Goal: Task Accomplishment & Management: Manage account settings

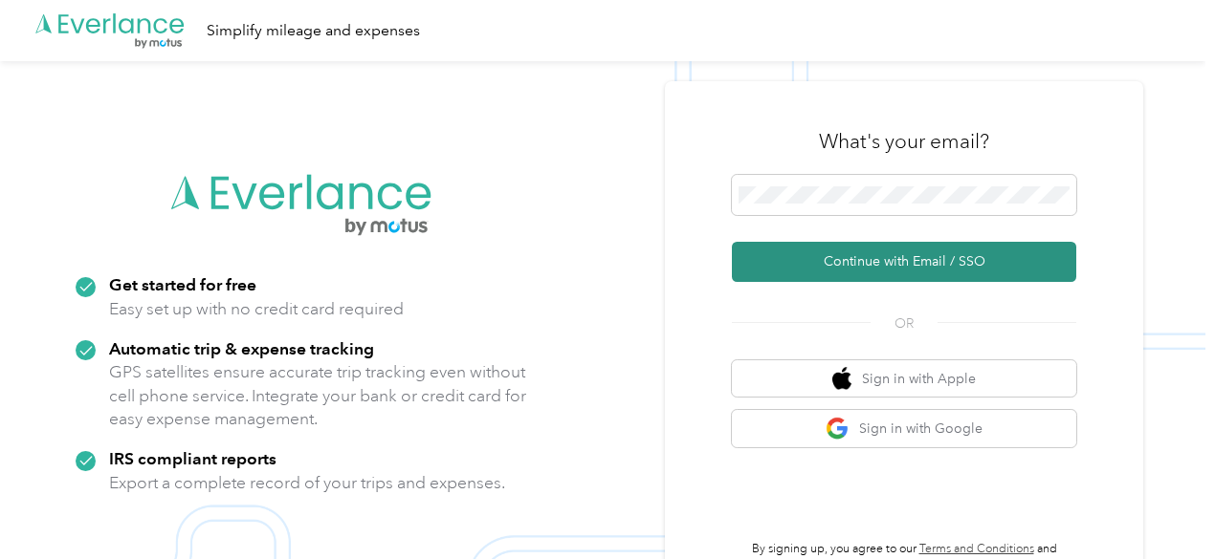
click at [911, 269] on button "Continue with Email / SSO" at bounding box center [904, 262] width 344 height 40
click at [905, 259] on button "Continue with Email / SSO" at bounding box center [904, 262] width 344 height 40
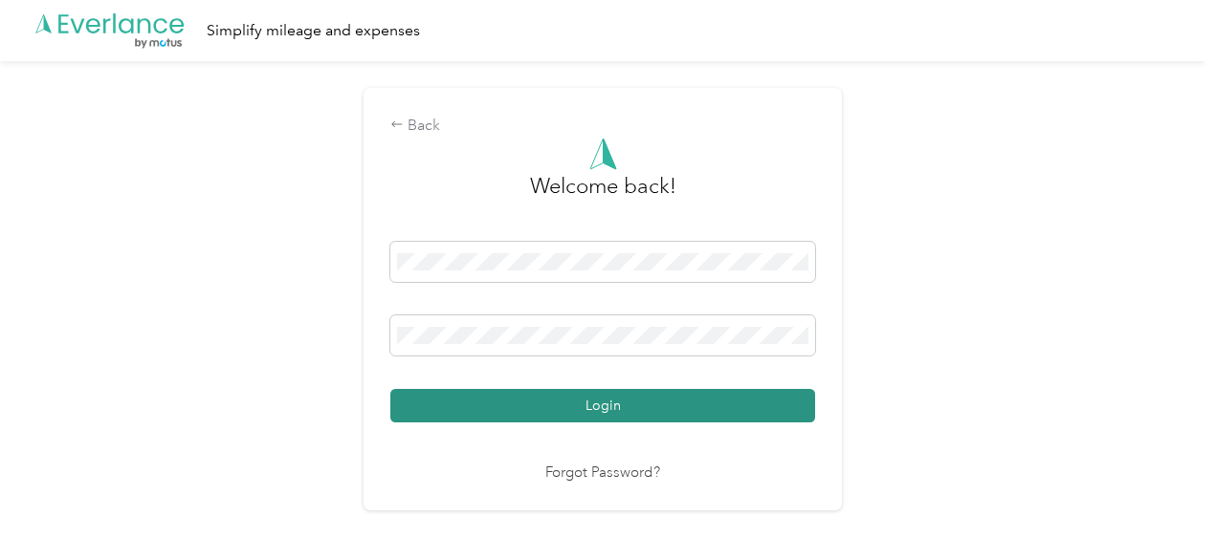
click at [604, 401] on button "Login" at bounding box center [602, 405] width 425 height 33
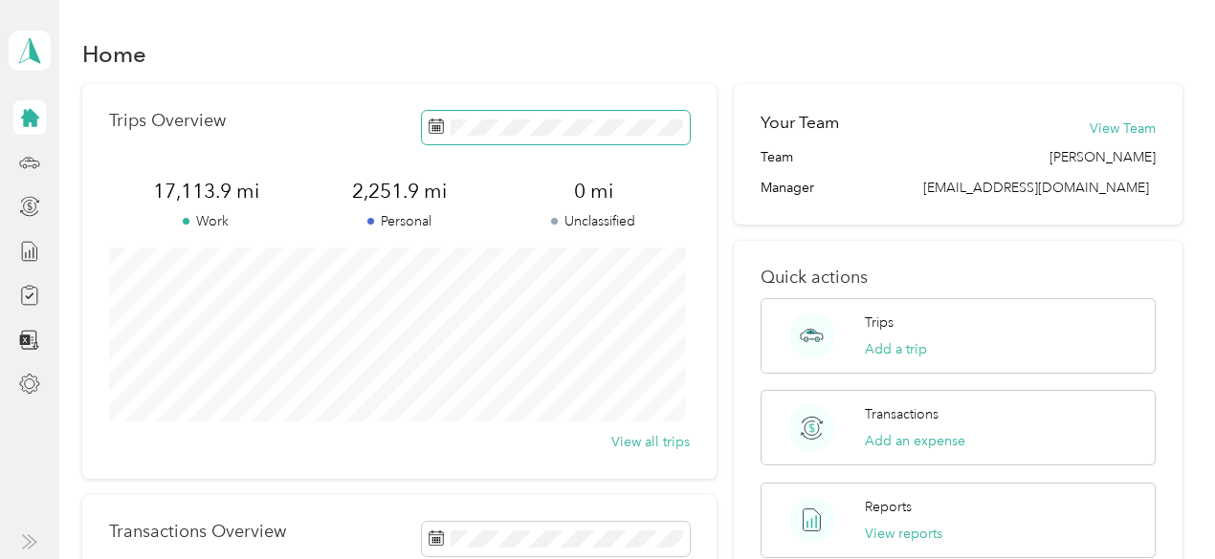
click at [446, 128] on span at bounding box center [556, 127] width 268 height 33
click at [26, 155] on icon at bounding box center [29, 162] width 21 height 21
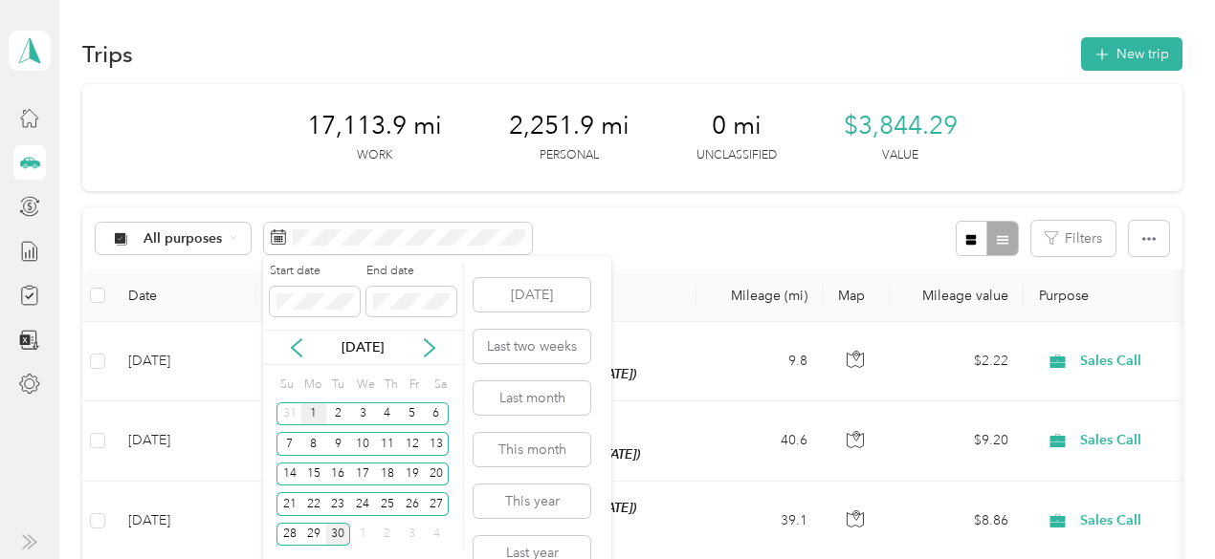
click at [312, 407] on div "1" at bounding box center [313, 415] width 25 height 24
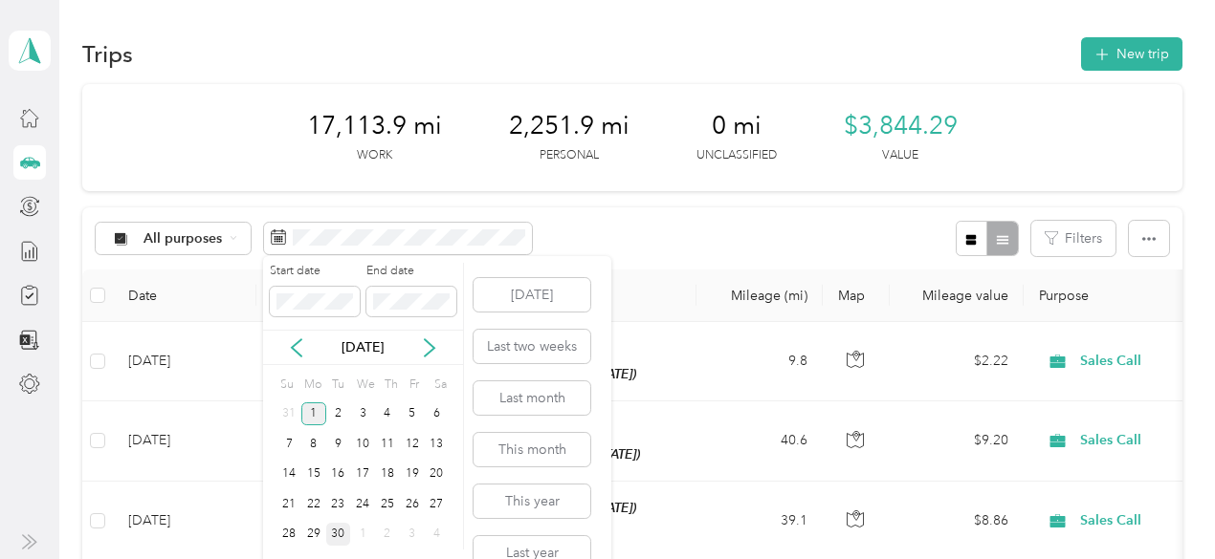
click at [314, 412] on div "1" at bounding box center [313, 415] width 25 height 24
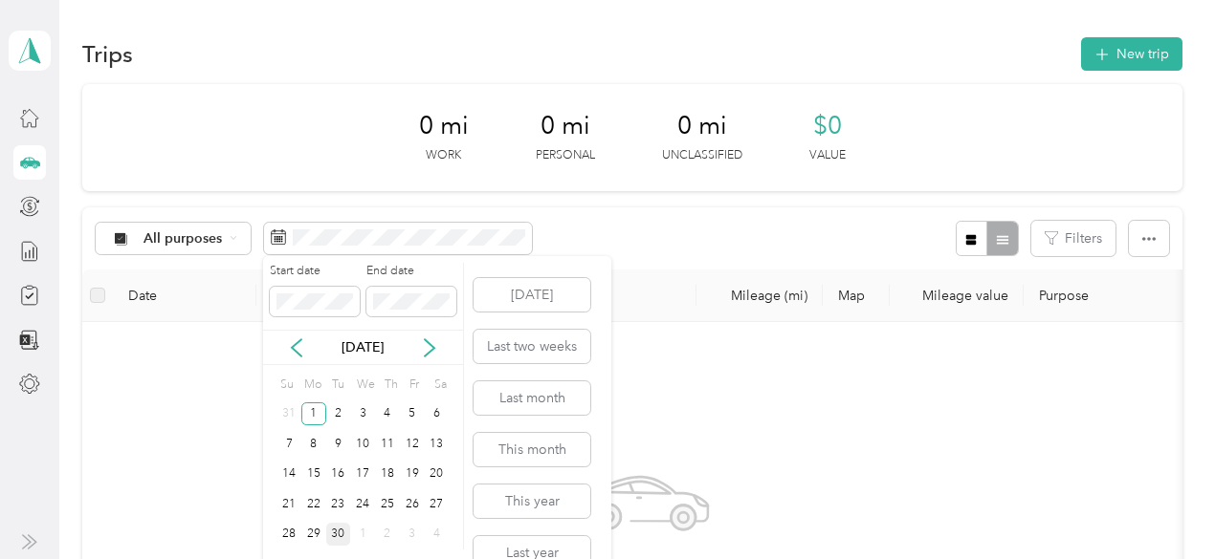
click at [337, 536] on div "30" at bounding box center [338, 535] width 25 height 24
click at [314, 406] on div "1" at bounding box center [313, 415] width 25 height 24
click at [297, 347] on icon at bounding box center [296, 348] width 19 height 19
click at [432, 344] on icon at bounding box center [429, 348] width 19 height 19
click at [312, 408] on div "1" at bounding box center [313, 415] width 25 height 24
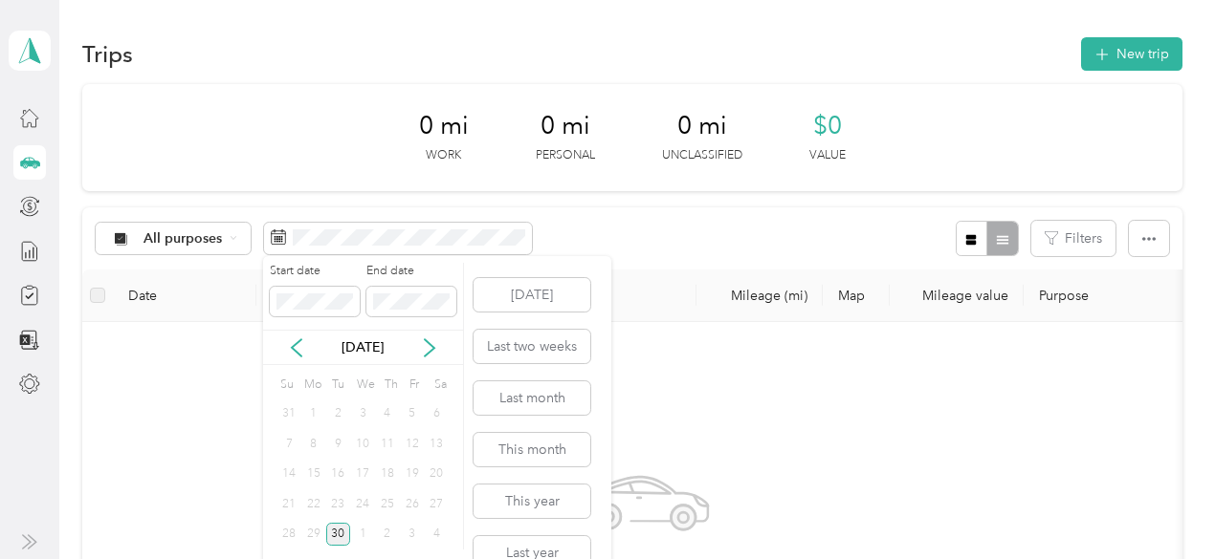
click at [312, 408] on div "1" at bounding box center [313, 415] width 25 height 24
click at [332, 536] on div "30" at bounding box center [338, 535] width 25 height 24
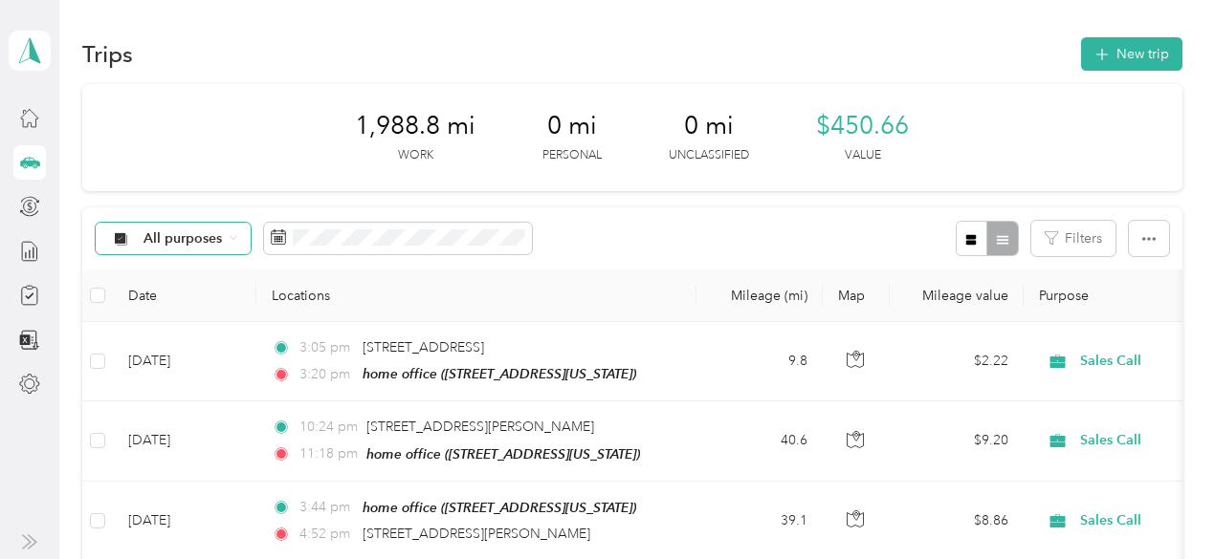
click at [227, 232] on div "All purposes" at bounding box center [173, 239] width 155 height 33
click at [176, 347] on ol "All purposes Unclassified Sales Call Personal" at bounding box center [172, 315] width 153 height 134
click at [230, 237] on icon at bounding box center [234, 238] width 8 height 8
click at [170, 338] on span "Sales Call" at bounding box center [189, 340] width 93 height 20
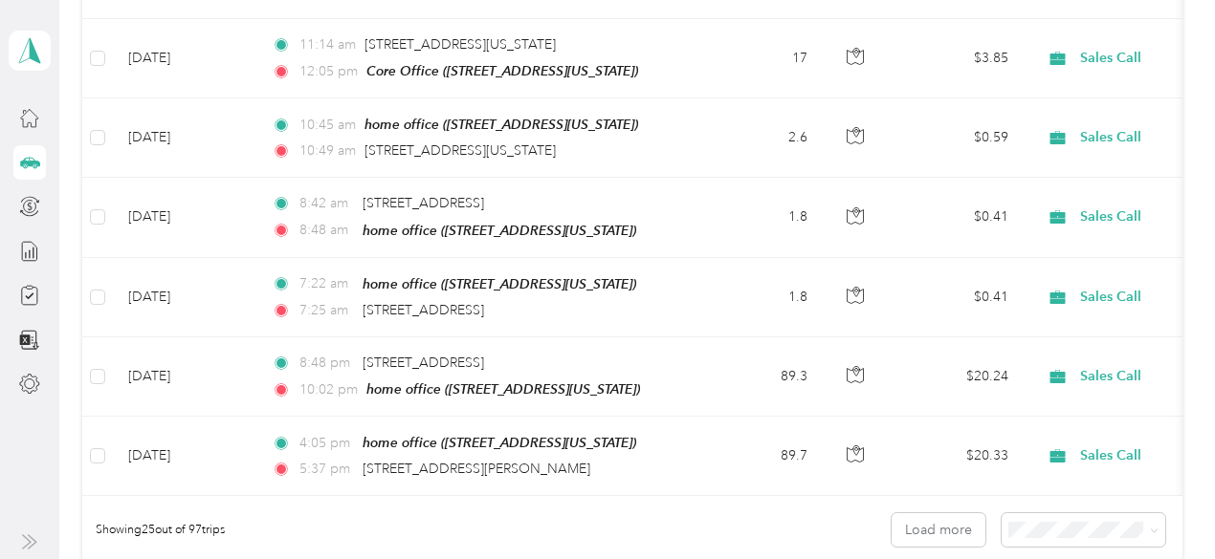
scroll to position [1827, 0]
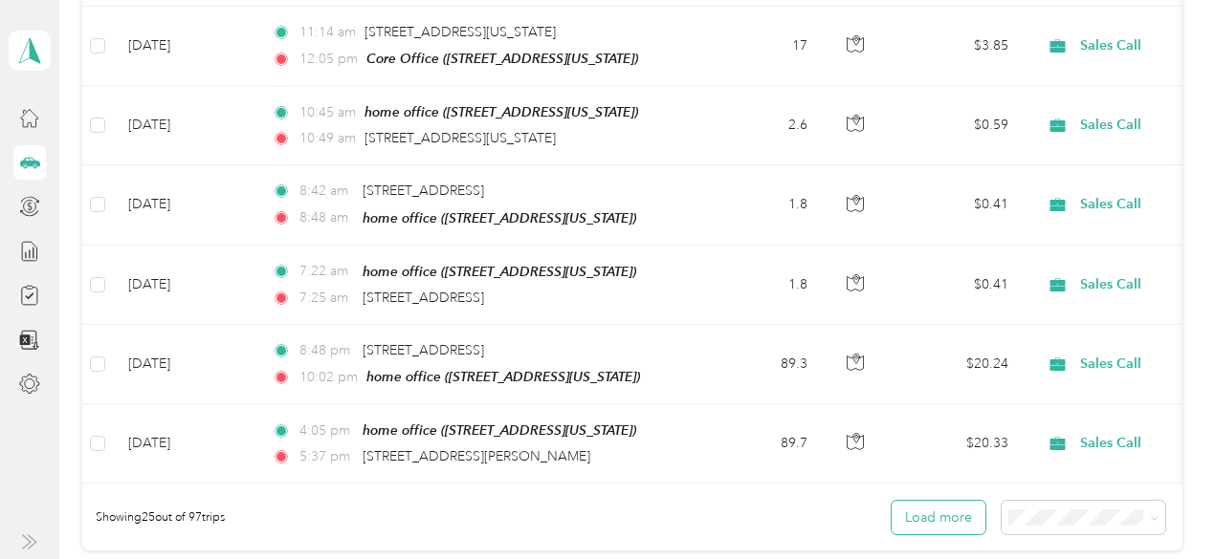
click at [914, 507] on button "Load more" at bounding box center [938, 517] width 94 height 33
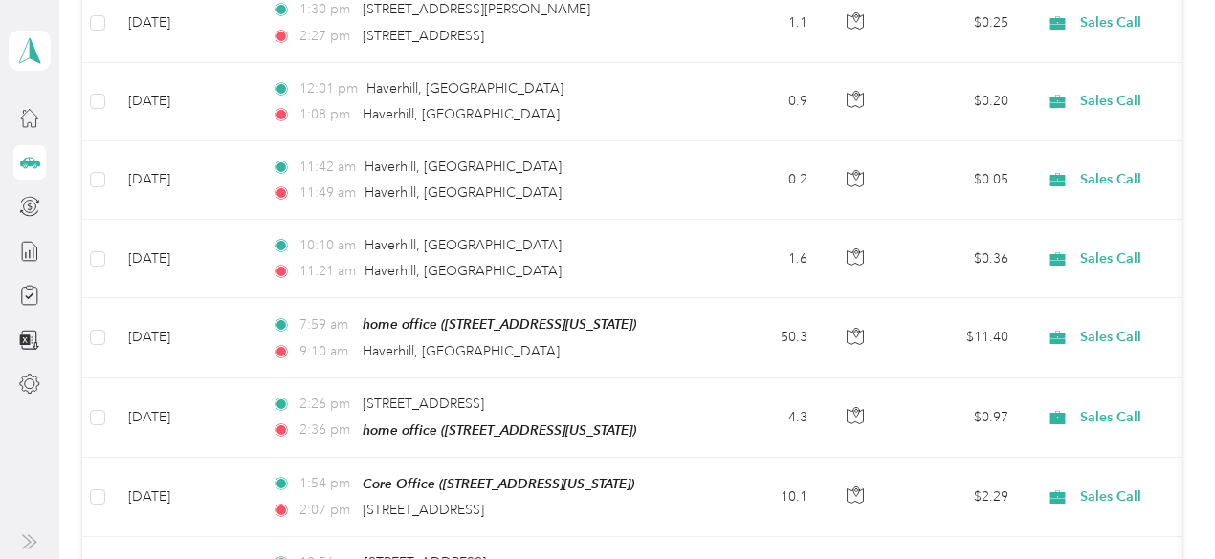
scroll to position [2639, 0]
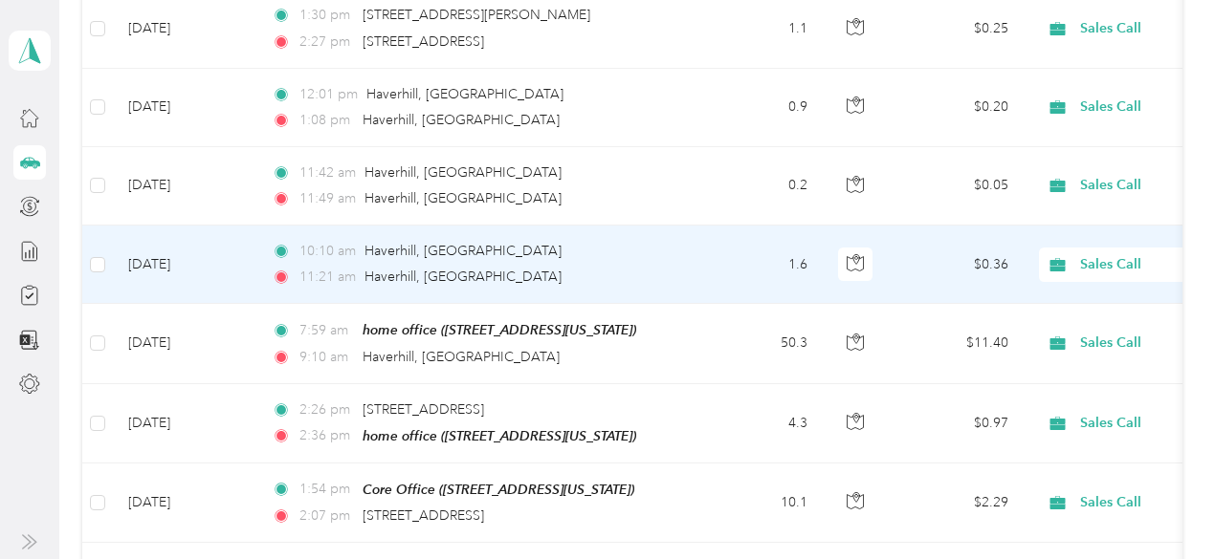
click at [1104, 254] on span "Sales Call" at bounding box center [1167, 264] width 175 height 21
click at [1054, 292] on span "Personal" at bounding box center [1113, 296] width 177 height 20
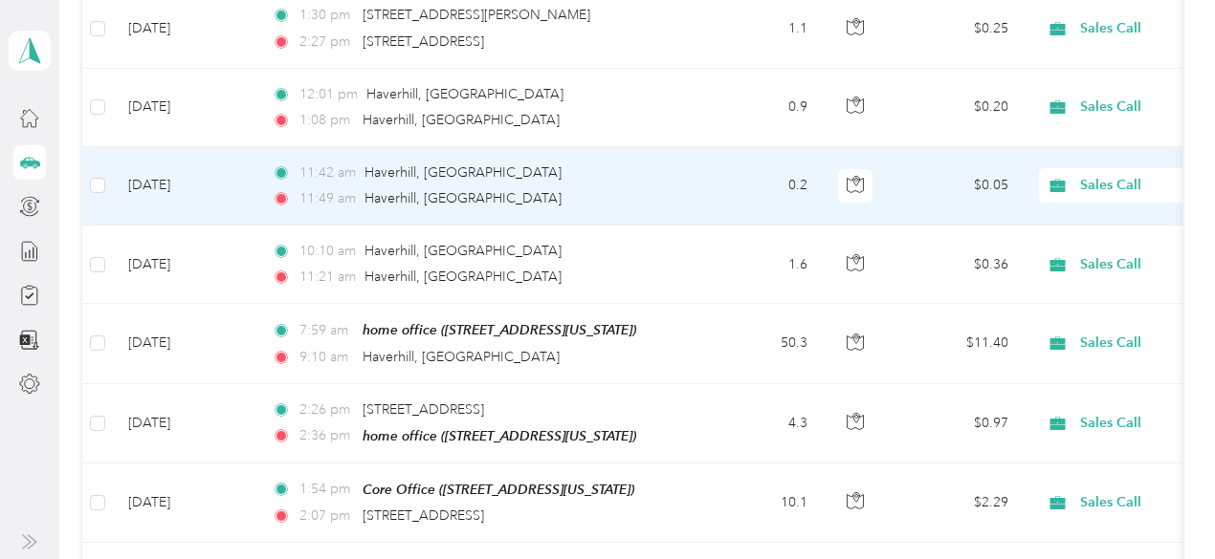
click at [1094, 175] on span "Sales Call" at bounding box center [1167, 185] width 175 height 21
click at [1052, 214] on span "Personal" at bounding box center [1113, 216] width 177 height 20
click at [1090, 175] on span "Sales Call" at bounding box center [1167, 185] width 175 height 21
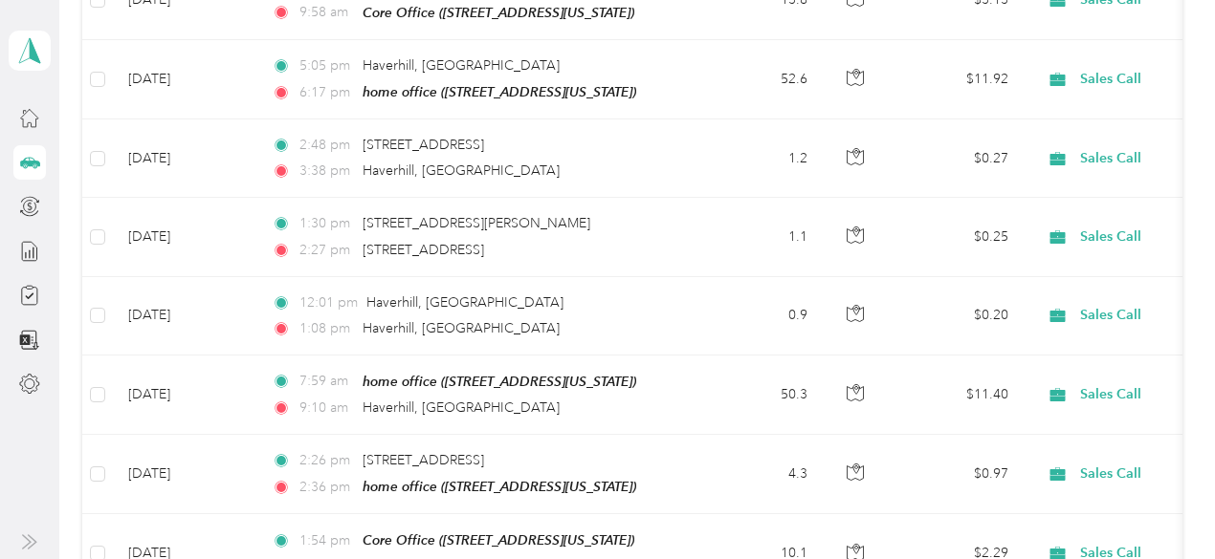
scroll to position [2454, 0]
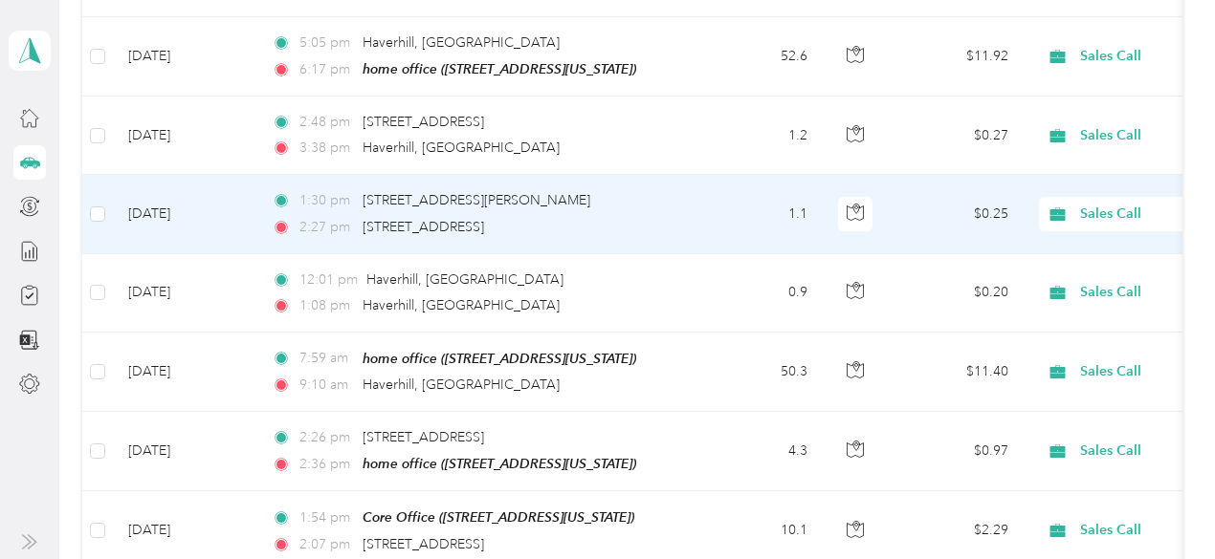
click at [1098, 204] on span "Sales Call" at bounding box center [1167, 214] width 175 height 21
click at [1063, 246] on span "Personal" at bounding box center [1113, 247] width 177 height 20
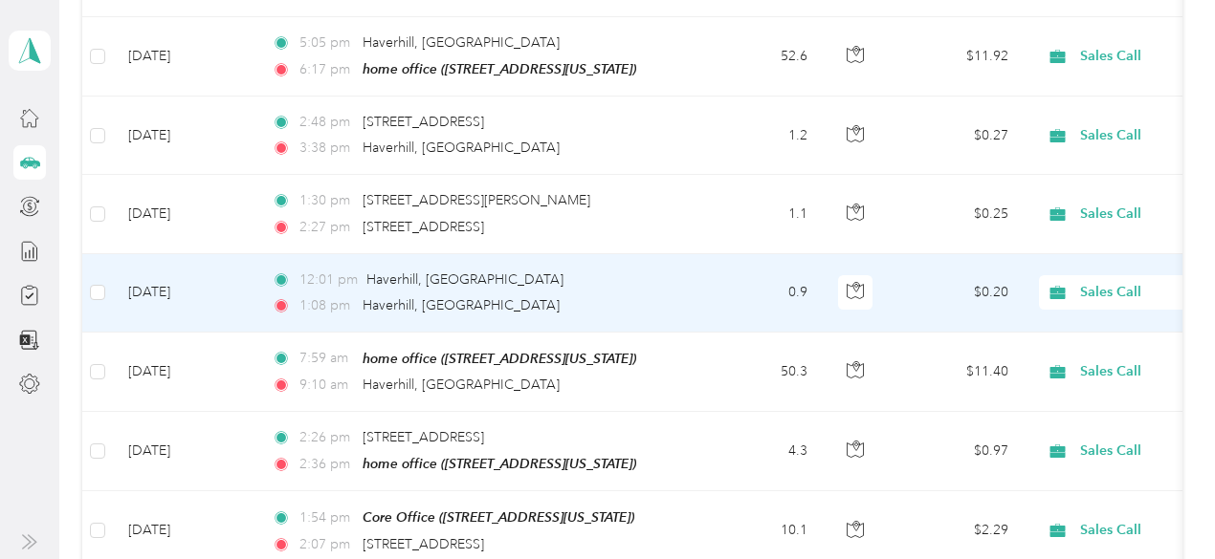
click at [1088, 282] on span "Sales Call" at bounding box center [1167, 292] width 175 height 21
click at [1060, 320] on span "Personal" at bounding box center [1113, 317] width 177 height 20
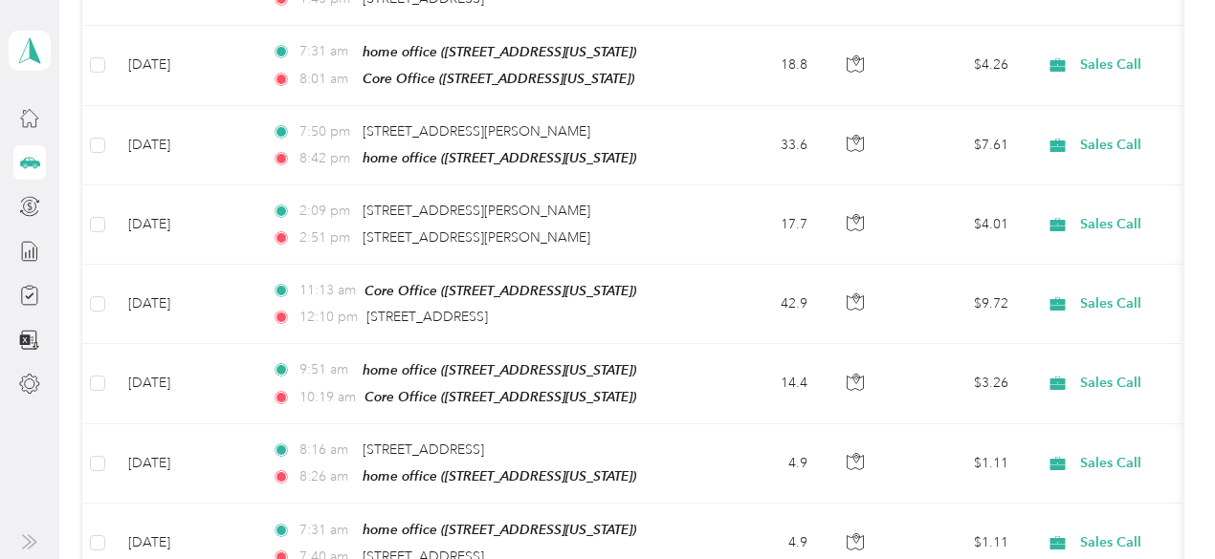
scroll to position [3722, 0]
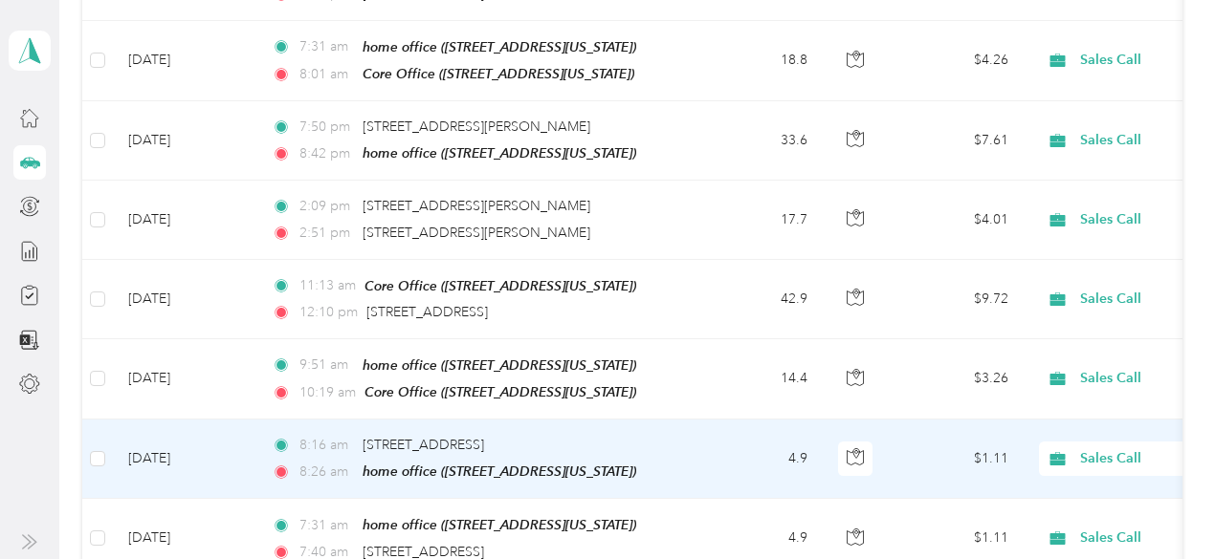
click at [1106, 449] on span "Sales Call" at bounding box center [1167, 459] width 175 height 21
click at [1062, 461] on span "Personal" at bounding box center [1113, 459] width 177 height 20
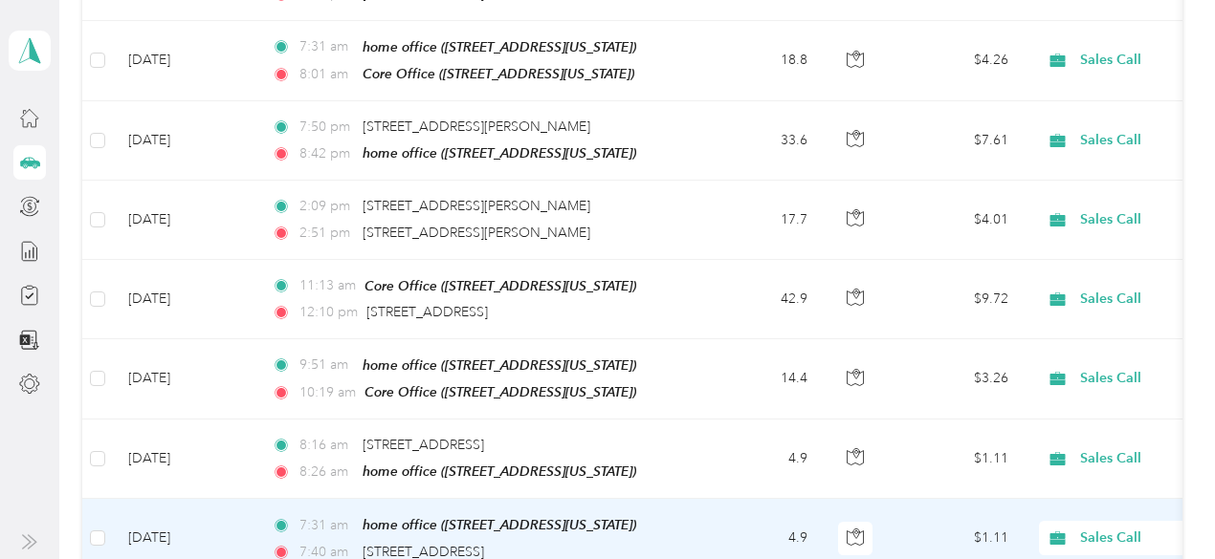
click at [1088, 528] on span "Sales Call" at bounding box center [1167, 538] width 175 height 21
click at [1062, 445] on li "Personal" at bounding box center [1095, 440] width 237 height 33
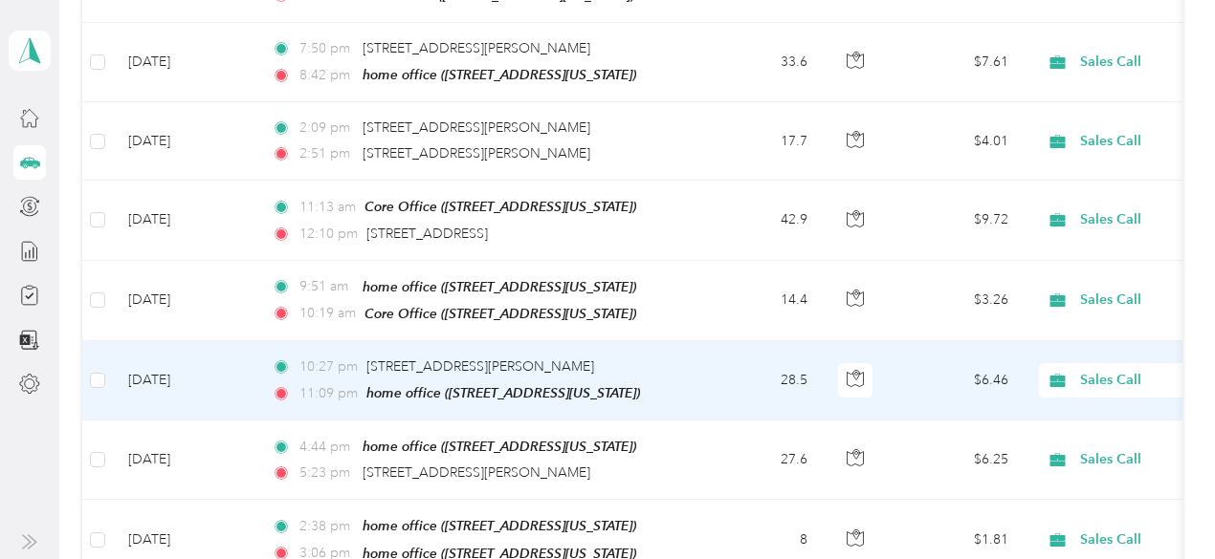
click at [1100, 370] on span "Sales Call" at bounding box center [1167, 380] width 175 height 21
click at [1061, 383] on span "Personal" at bounding box center [1113, 389] width 177 height 20
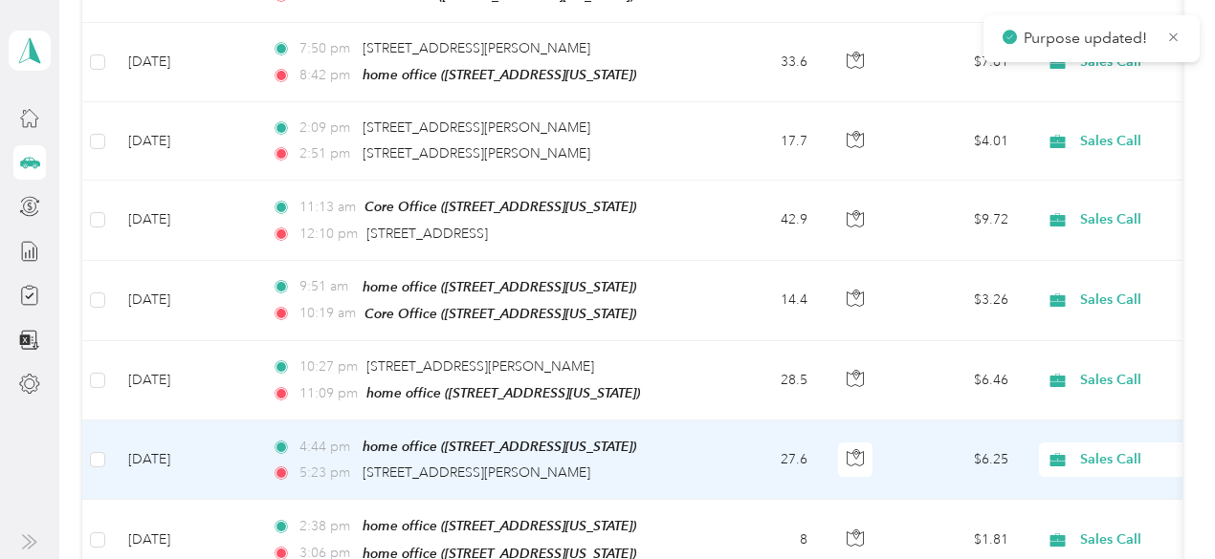
click at [1122, 449] on span "Sales Call" at bounding box center [1167, 459] width 175 height 21
click at [1052, 464] on span "Personal" at bounding box center [1113, 467] width 177 height 20
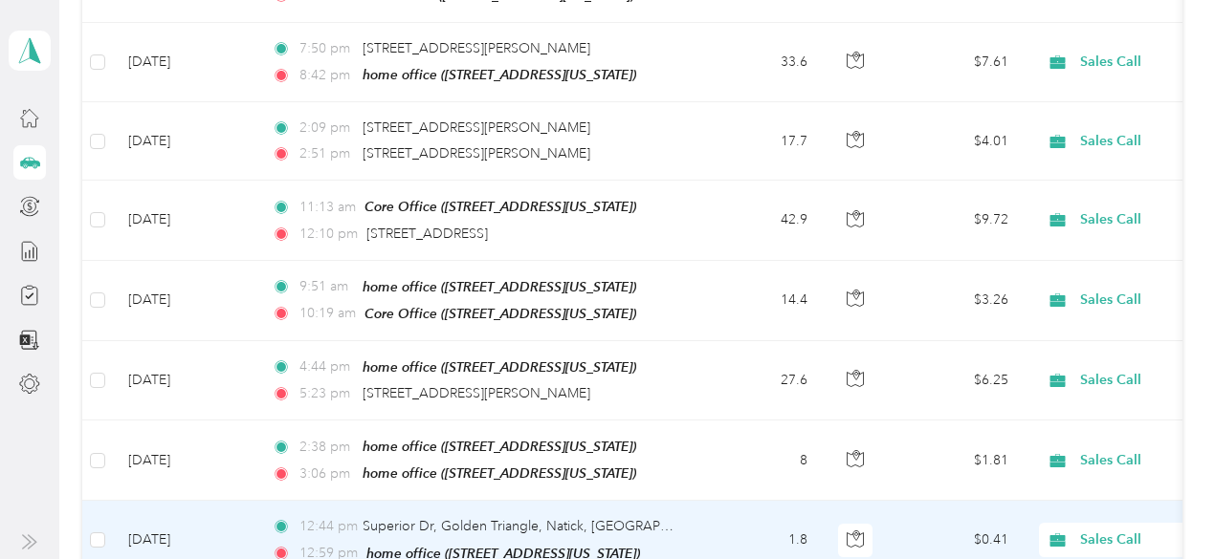
click at [1084, 530] on span "Sales Call" at bounding box center [1167, 540] width 175 height 21
click at [1055, 443] on li "Personal" at bounding box center [1095, 433] width 237 height 33
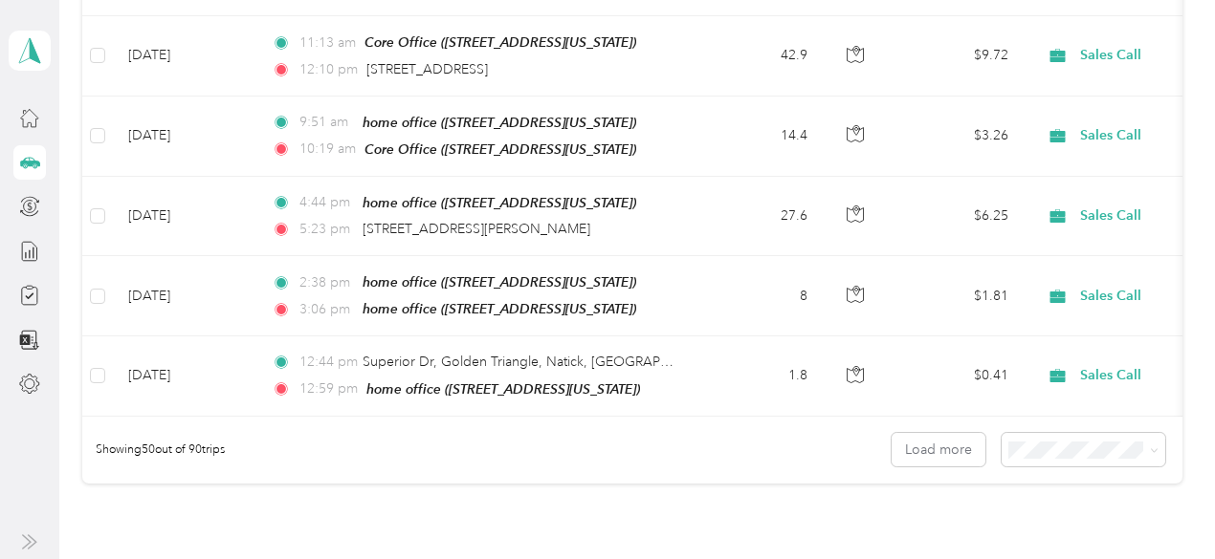
scroll to position [3881, 0]
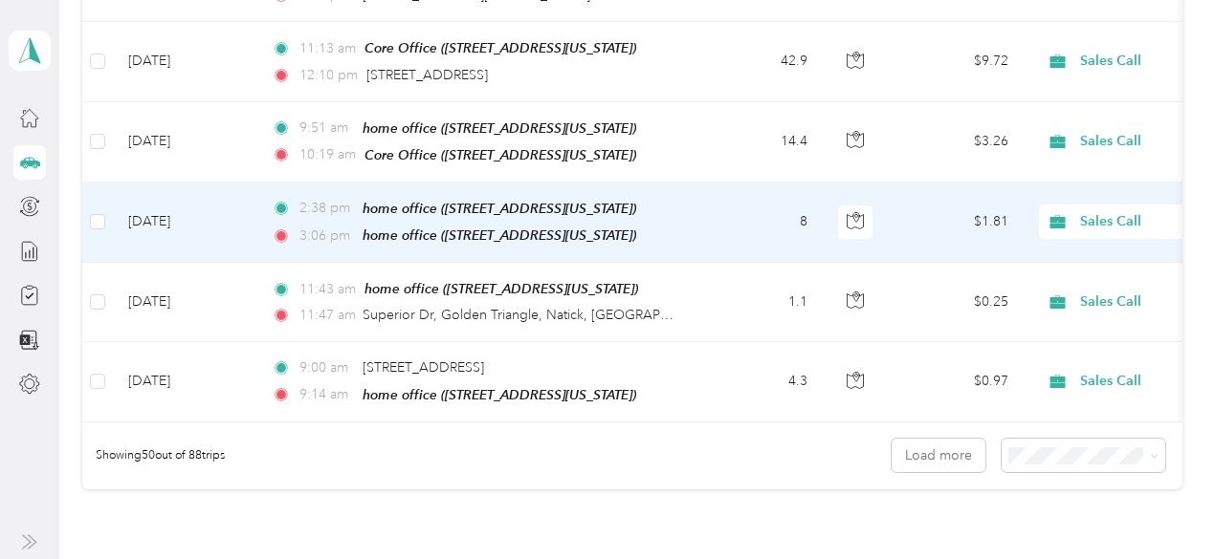
click at [1106, 211] on span "Sales Call" at bounding box center [1167, 221] width 175 height 21
click at [1063, 227] on span "Personal" at bounding box center [1113, 230] width 177 height 20
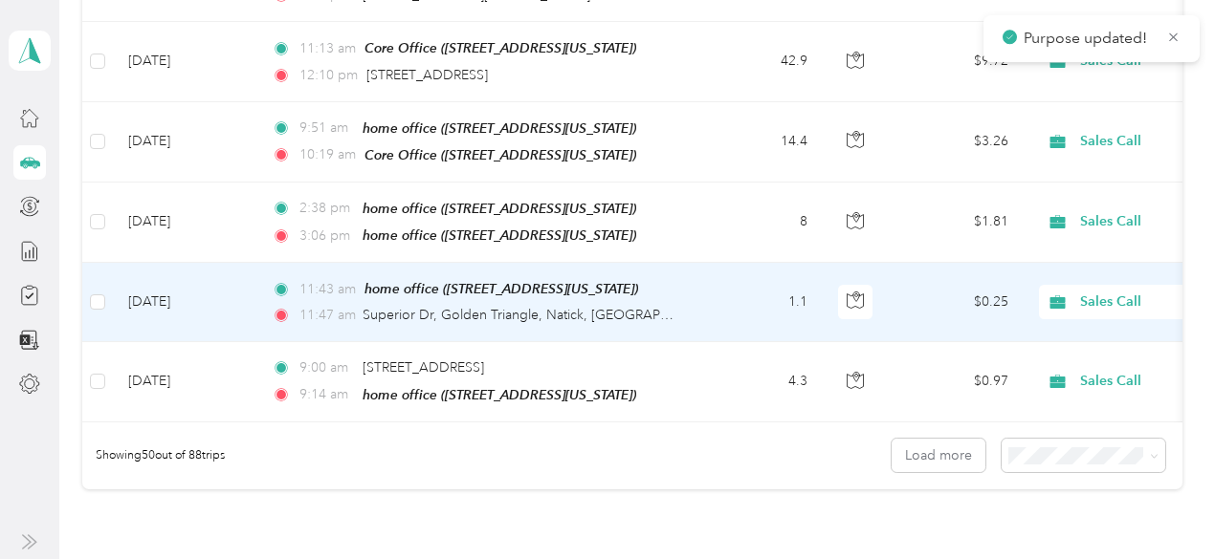
click at [1098, 292] on span "Sales Call" at bounding box center [1167, 302] width 175 height 21
click at [1071, 307] on span "Personal" at bounding box center [1113, 308] width 177 height 20
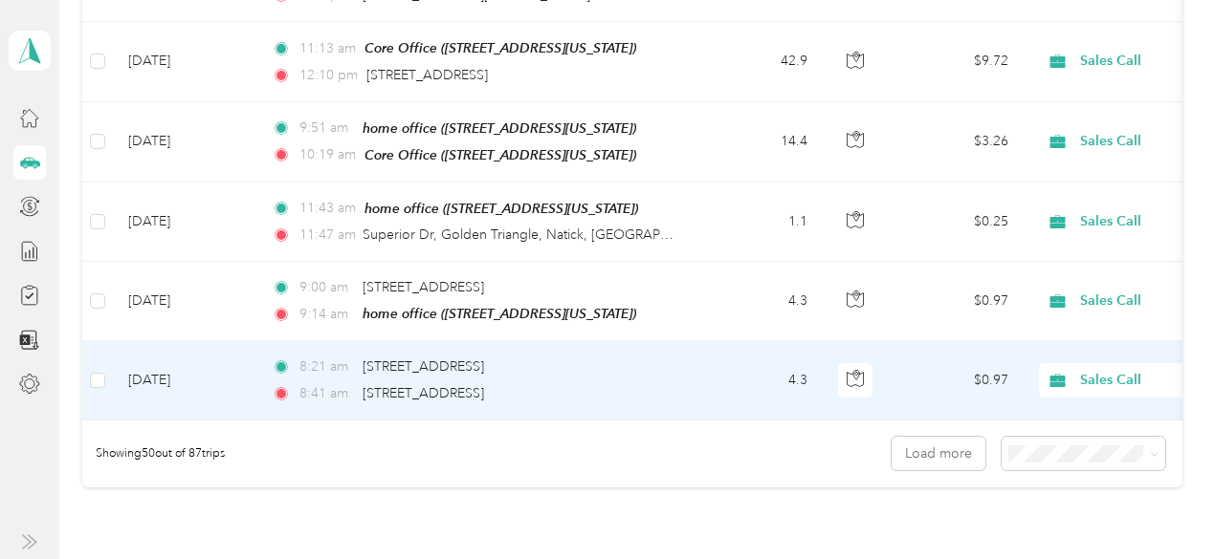
click at [1078, 370] on span "Sales Call" at bounding box center [1149, 380] width 208 height 21
click at [1061, 383] on span "Personal" at bounding box center [1113, 381] width 177 height 20
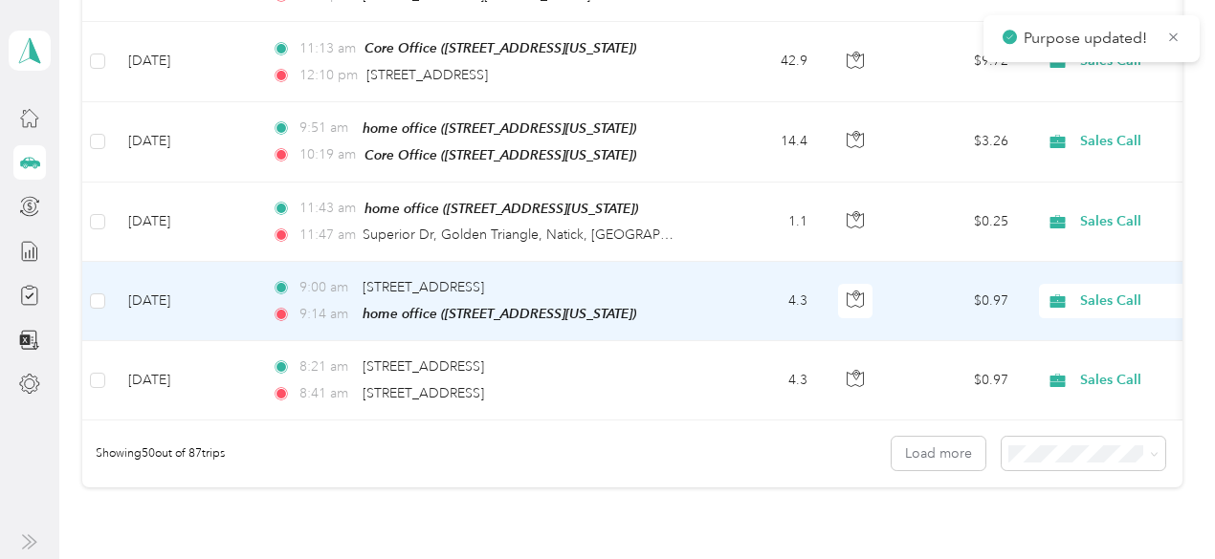
click at [1099, 291] on span "Sales Call" at bounding box center [1167, 301] width 175 height 21
click at [1061, 303] on span "Personal" at bounding box center [1113, 299] width 177 height 20
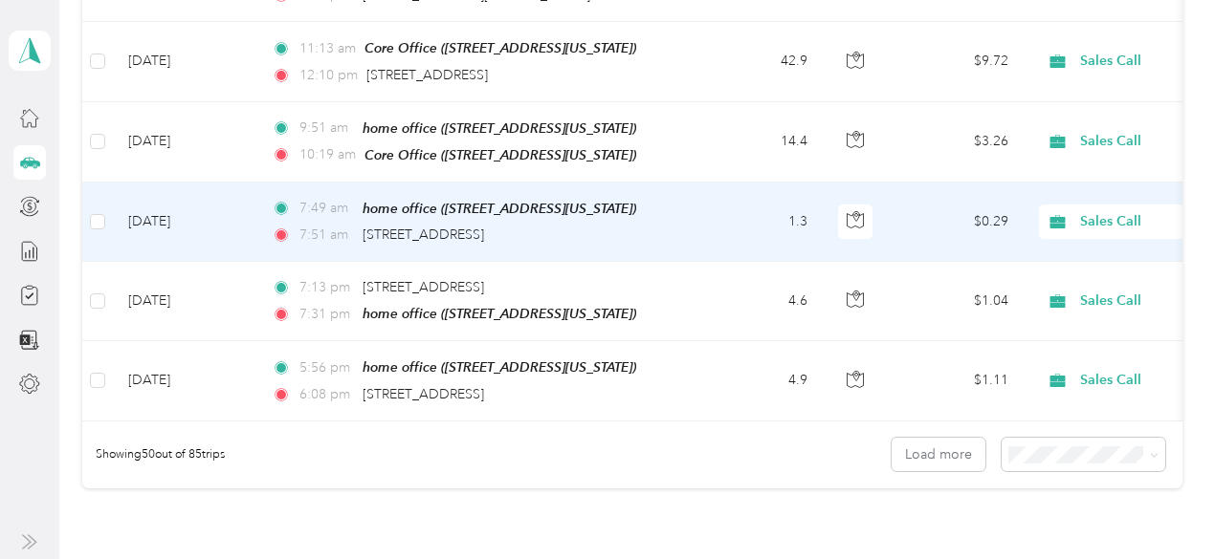
click at [1080, 211] on span "Sales Call" at bounding box center [1167, 221] width 175 height 21
click at [1054, 225] on span "Personal" at bounding box center [1113, 230] width 177 height 20
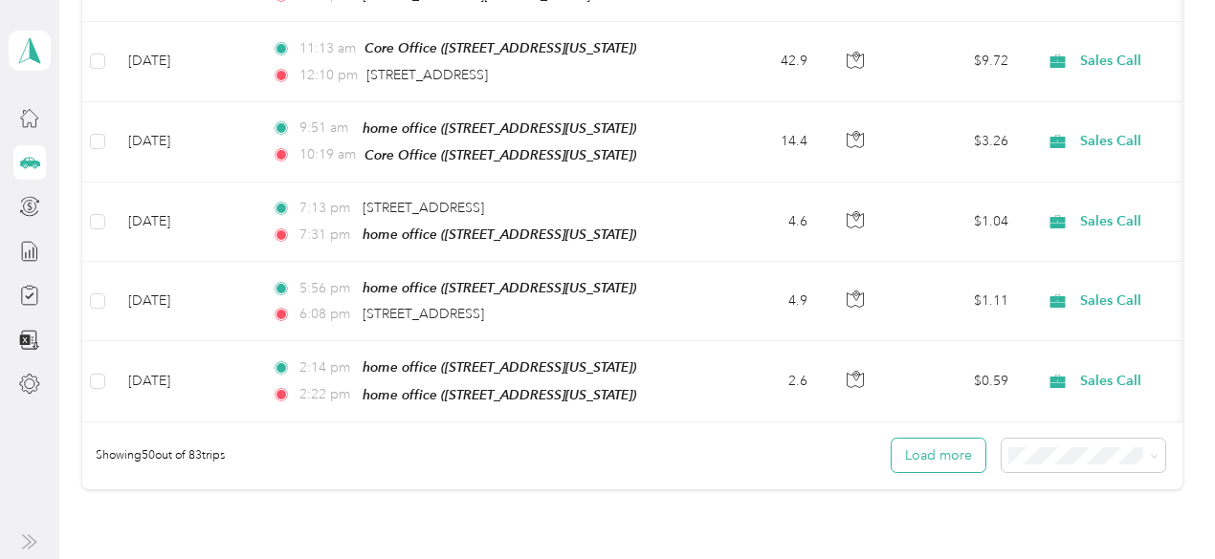
click at [928, 439] on button "Load more" at bounding box center [938, 455] width 94 height 33
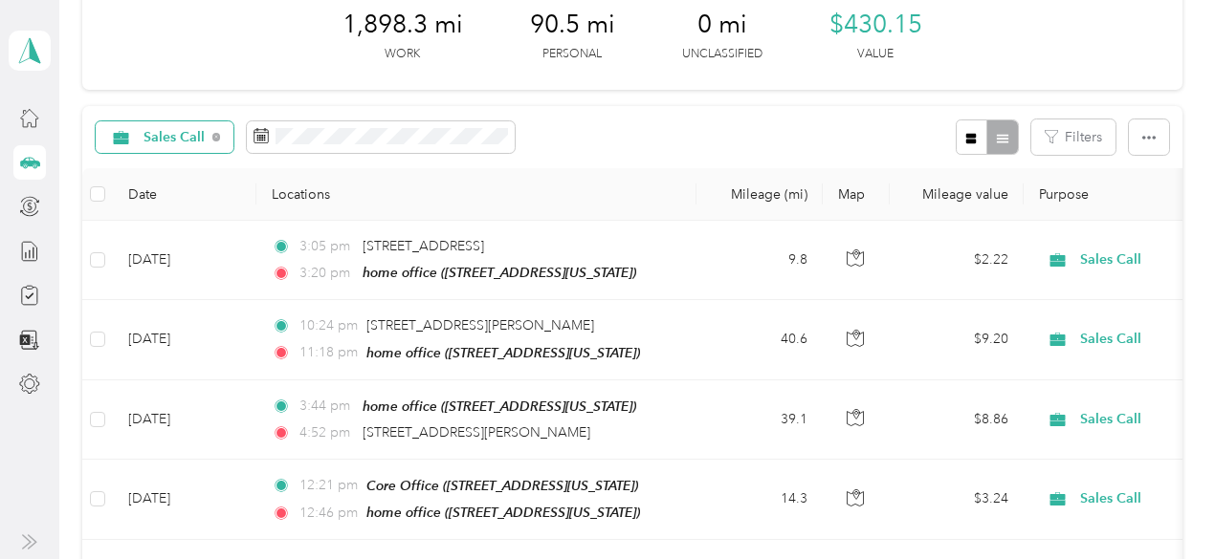
scroll to position [0, 0]
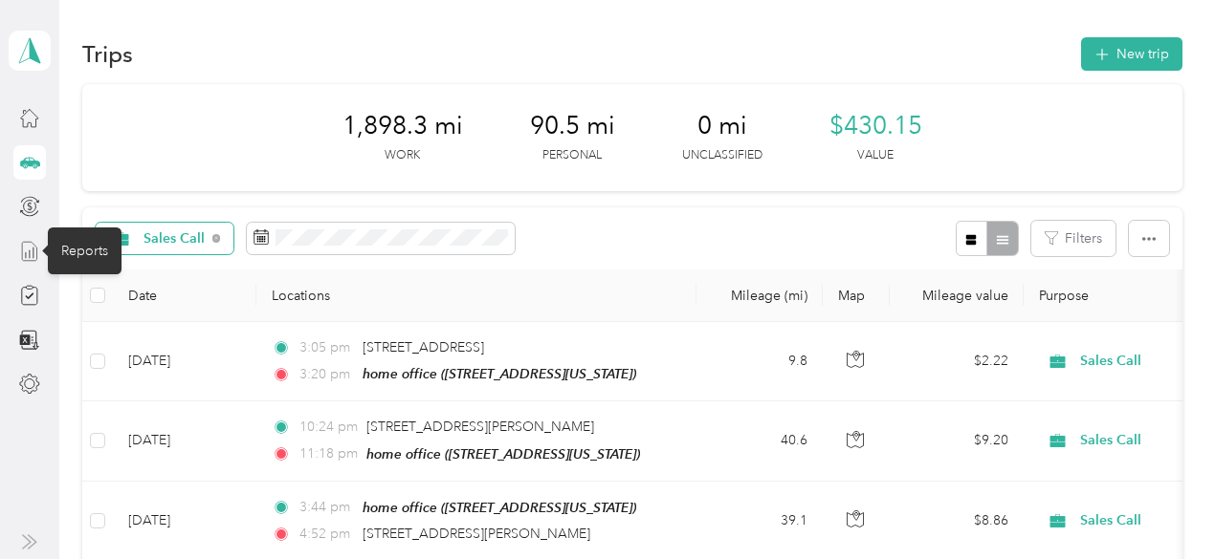
click at [30, 246] on icon at bounding box center [29, 251] width 21 height 21
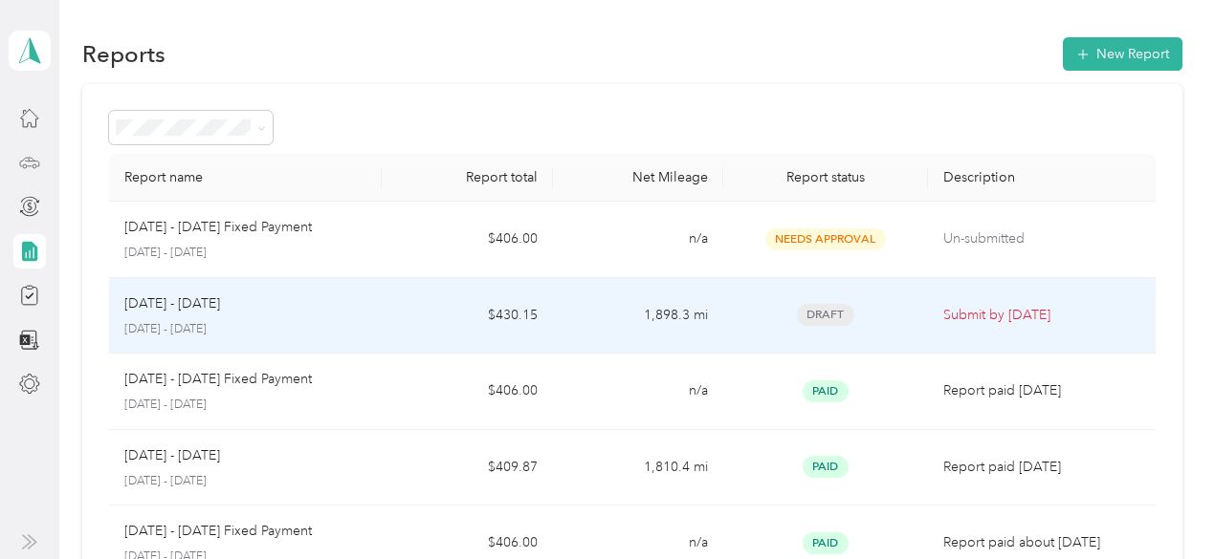
click at [825, 311] on span "Draft" at bounding box center [825, 315] width 57 height 22
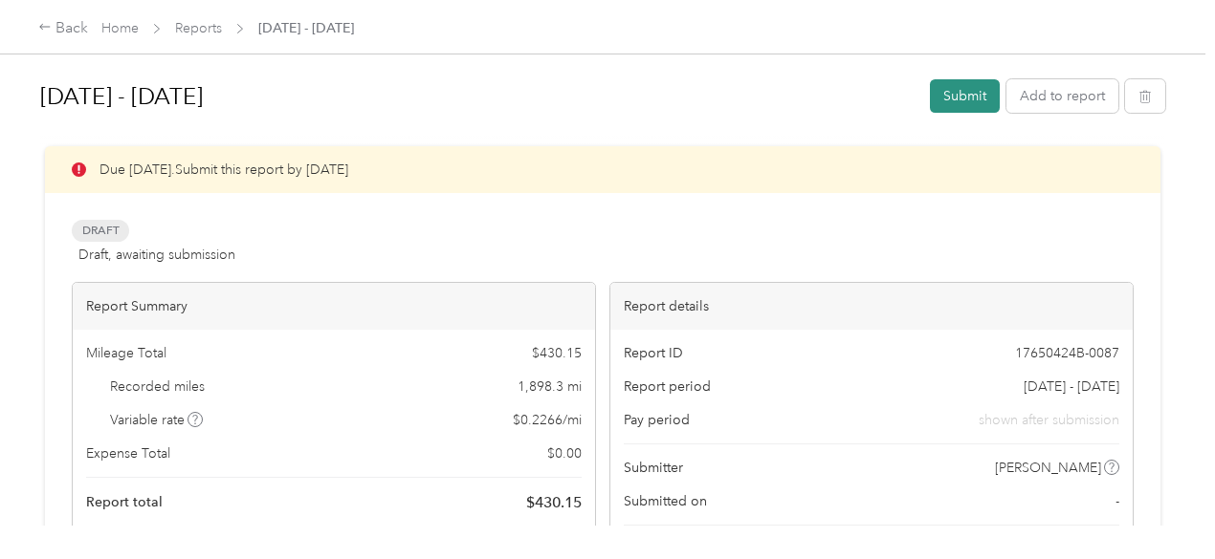
click at [962, 90] on button "Submit" at bounding box center [965, 95] width 70 height 33
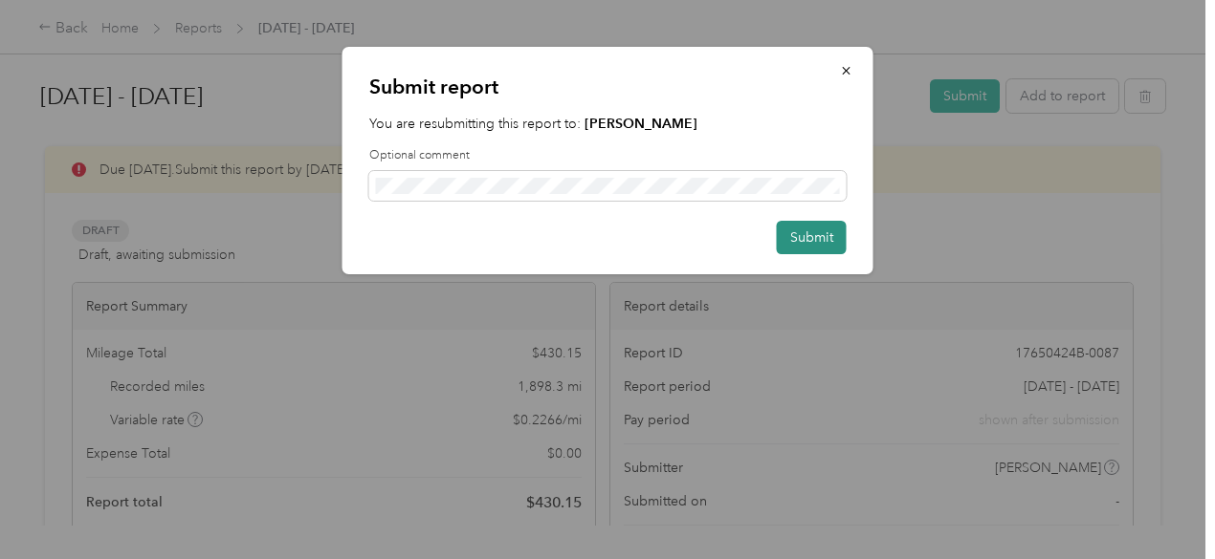
click at [817, 242] on button "Submit" at bounding box center [812, 237] width 70 height 33
